Goal: Book appointment/travel/reservation

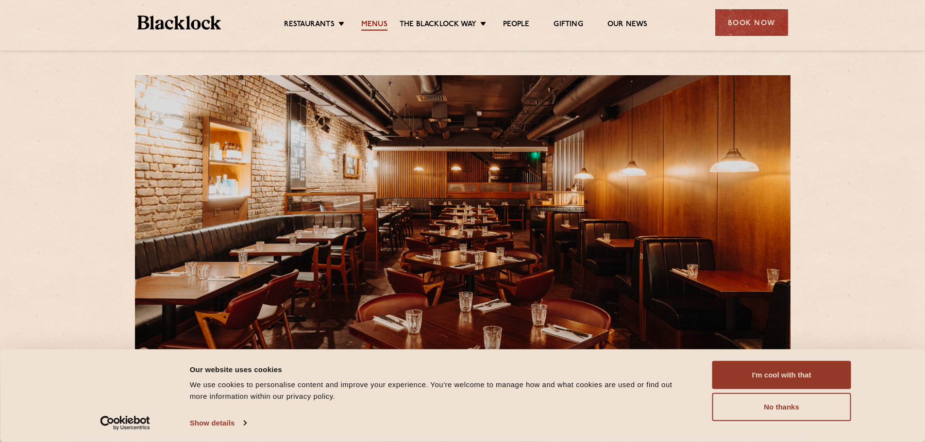
click at [372, 23] on link "Menus" at bounding box center [374, 25] width 26 height 11
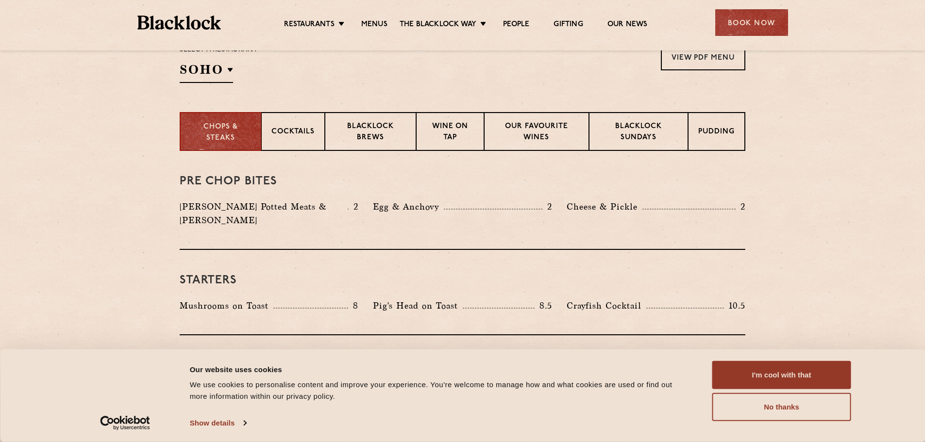
scroll to position [340, 0]
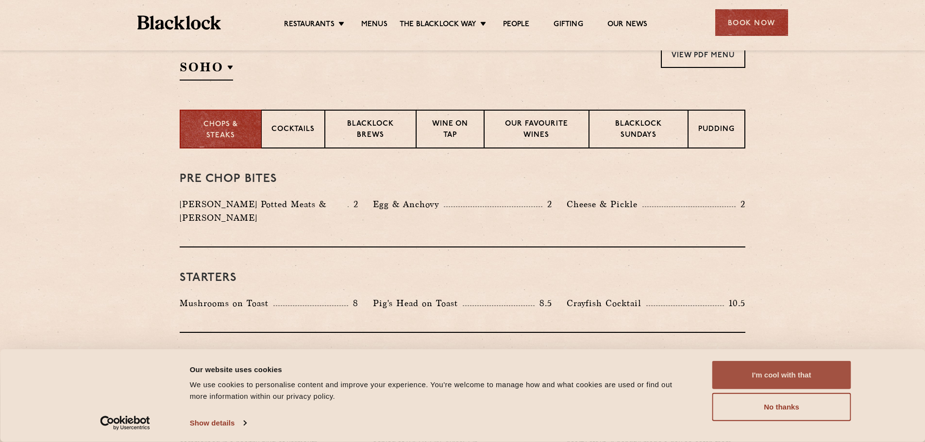
click at [779, 379] on button "I'm cool with that" at bounding box center [781, 375] width 139 height 28
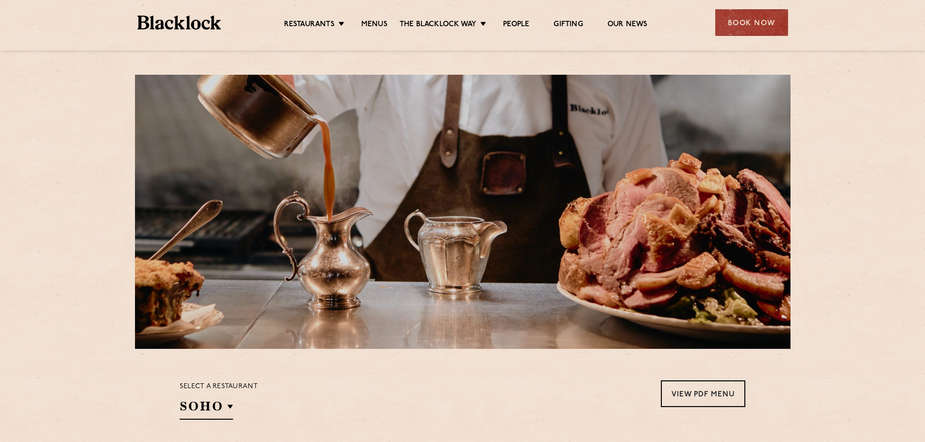
scroll to position [0, 0]
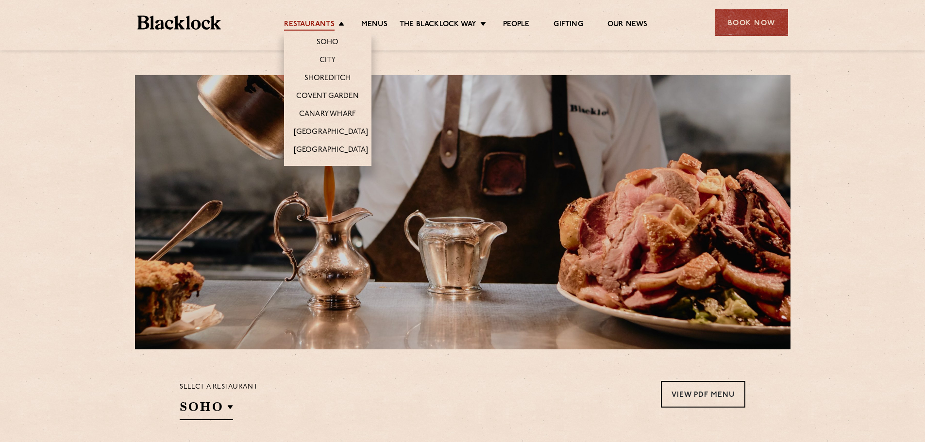
click at [317, 20] on link "Restaurants" at bounding box center [309, 25] width 51 height 11
